Goal: Information Seeking & Learning: Learn about a topic

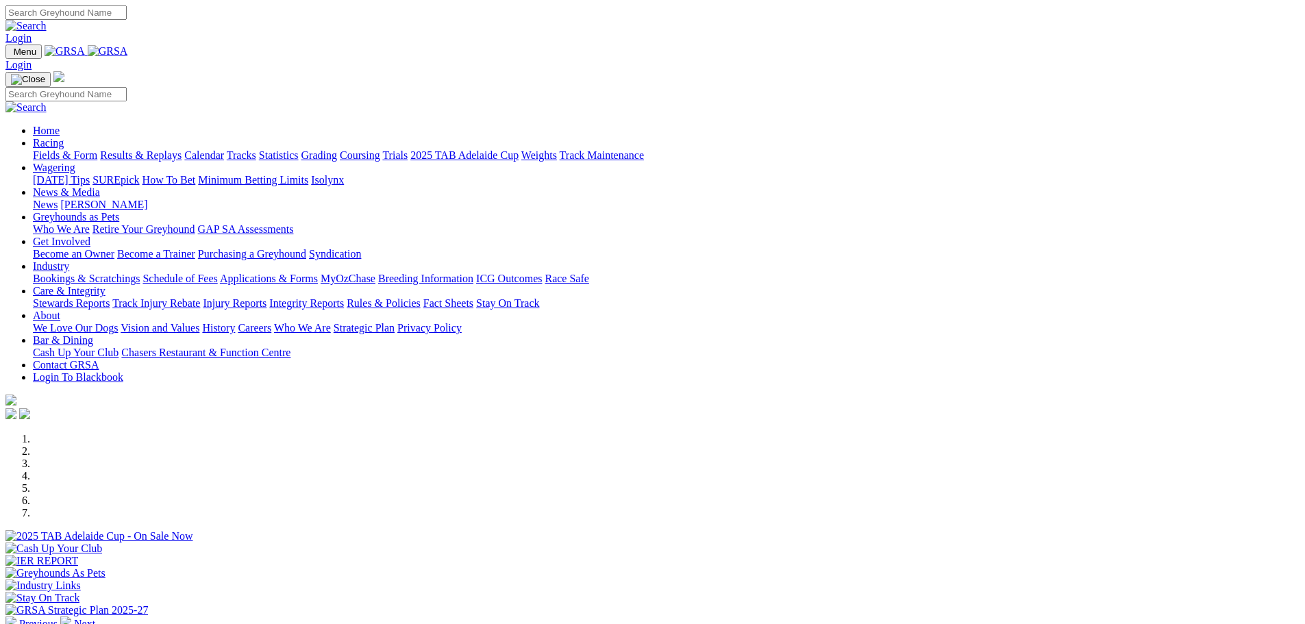
scroll to position [342, 0]
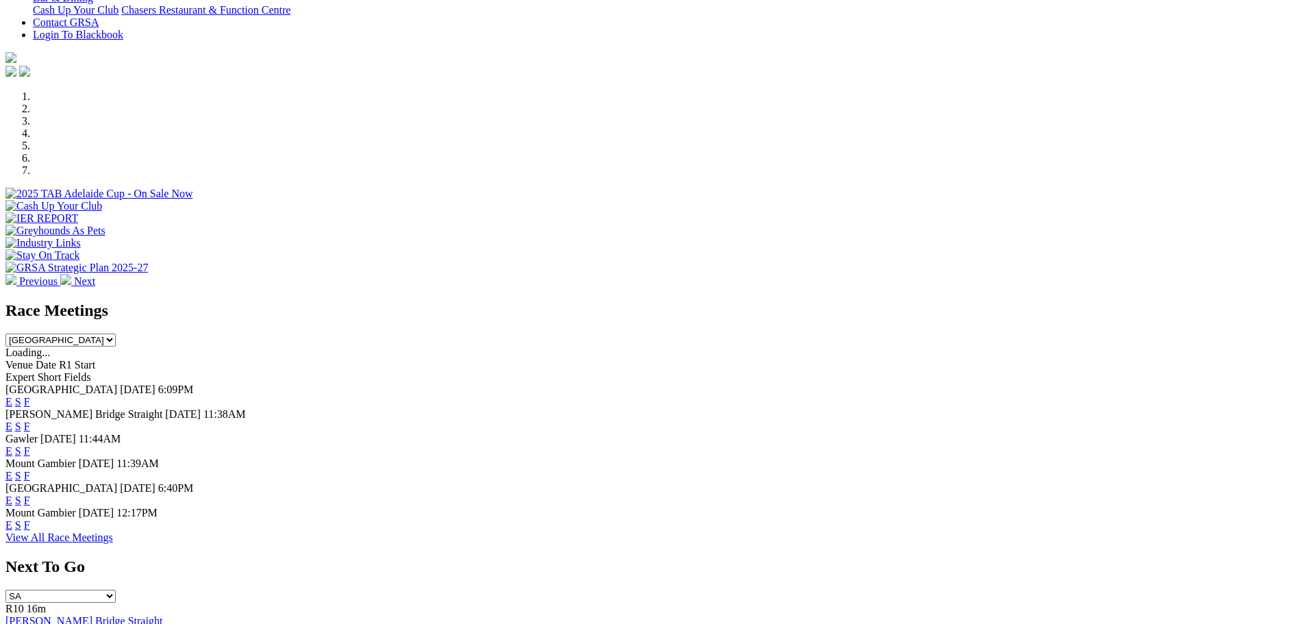
click at [30, 531] on link "F" at bounding box center [27, 525] width 6 height 12
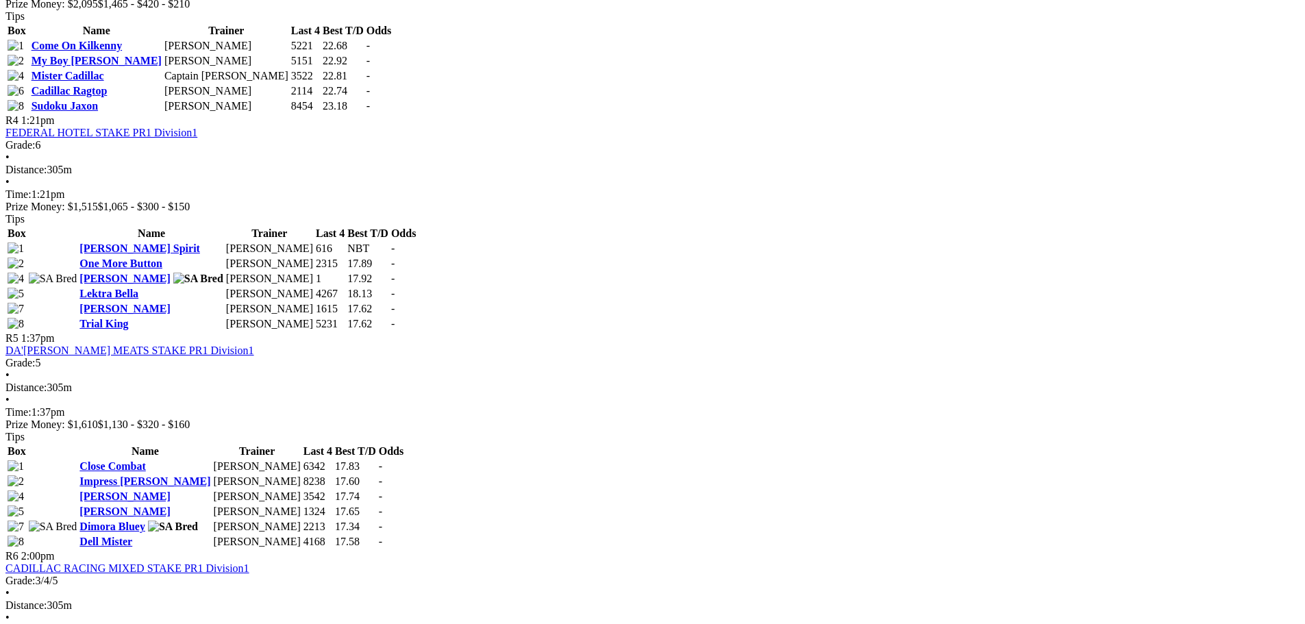
scroll to position [1233, 0]
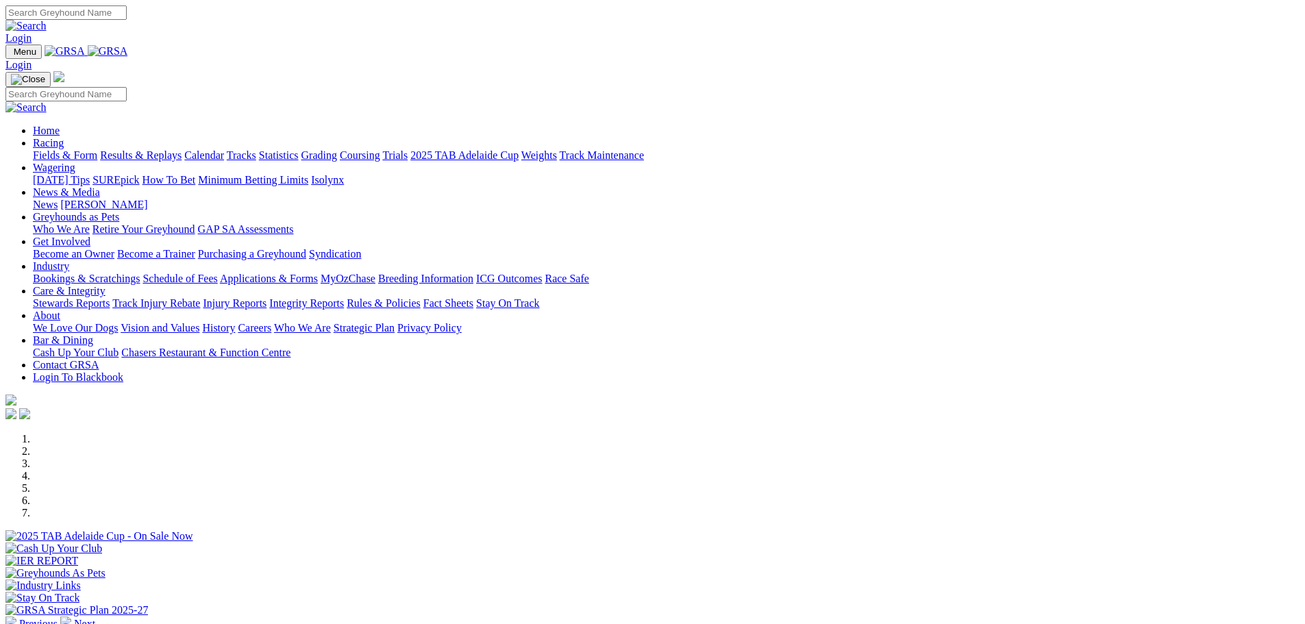
scroll to position [342, 0]
